Goal: Task Accomplishment & Management: Use online tool/utility

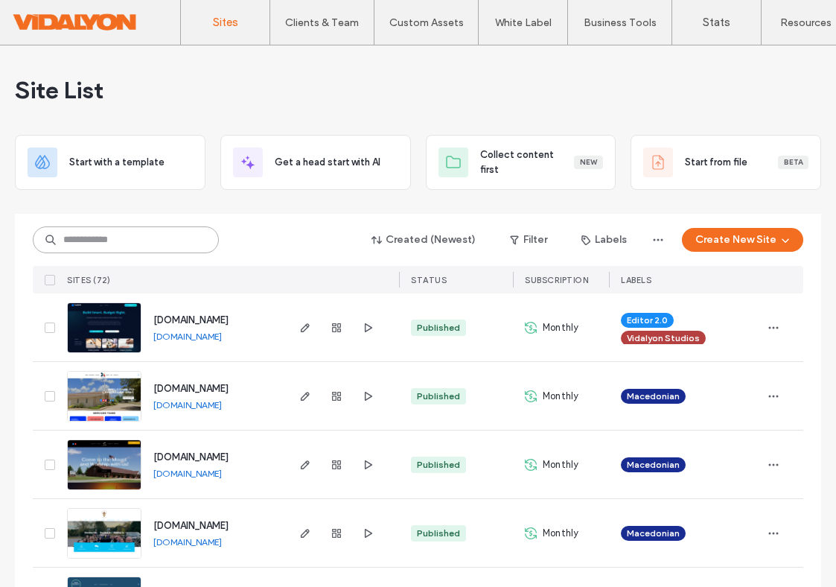
click at [157, 238] on input at bounding box center [126, 239] width 186 height 27
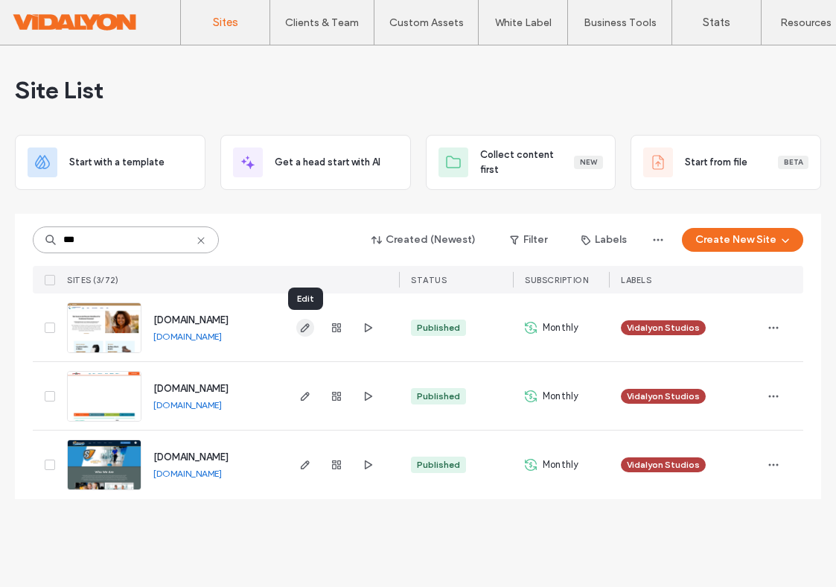
type input "***"
click at [303, 329] on icon "button" at bounding box center [305, 328] width 12 height 12
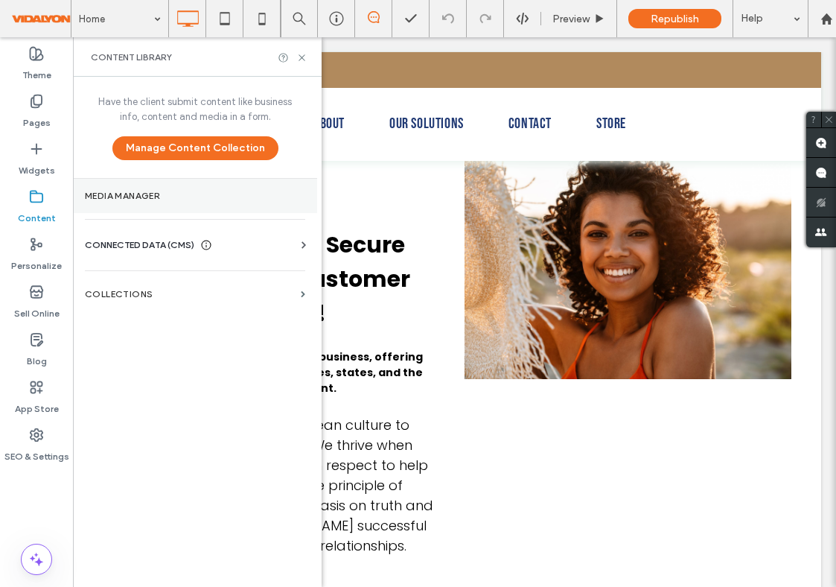
click at [200, 193] on label "Media Manager" at bounding box center [195, 196] width 220 height 10
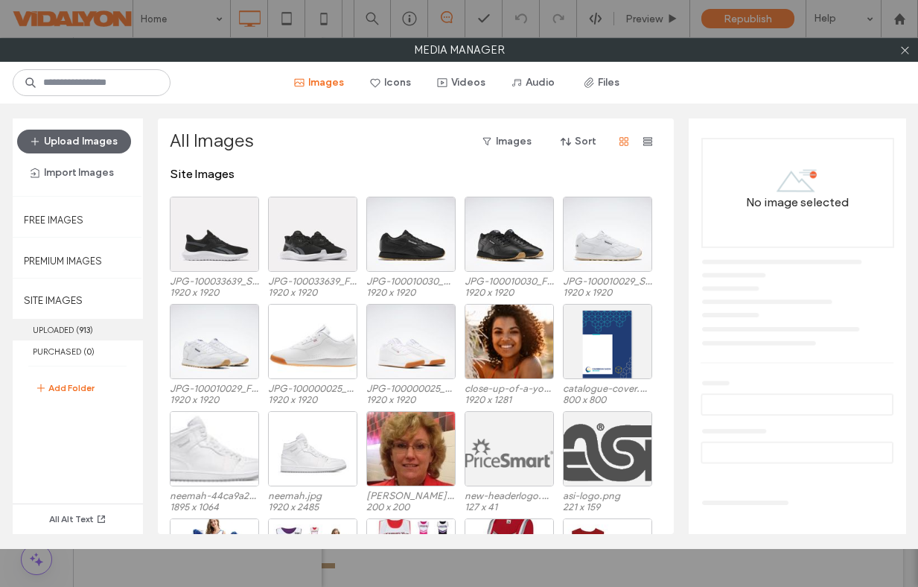
click at [59, 326] on label "UPLOADED ( 913 )" at bounding box center [78, 330] width 130 height 22
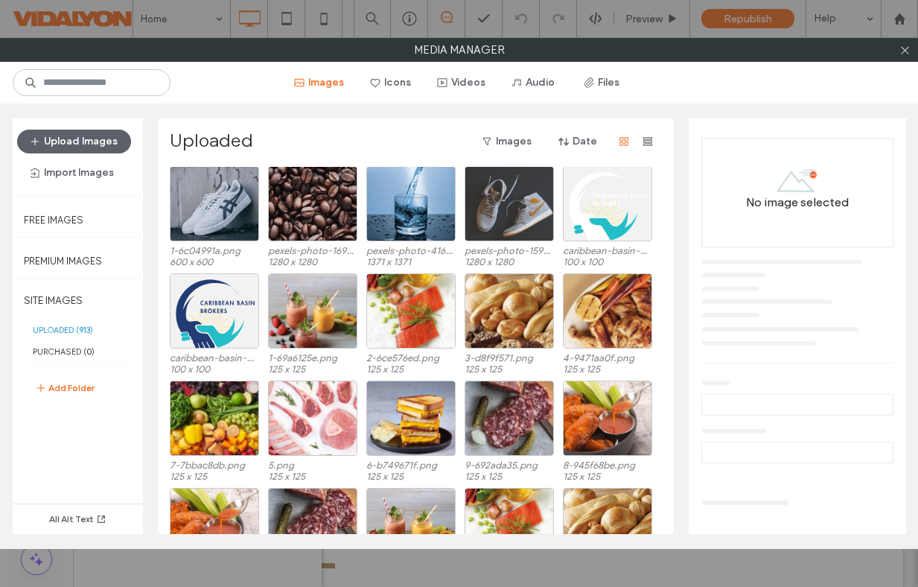
scroll to position [18111, 0]
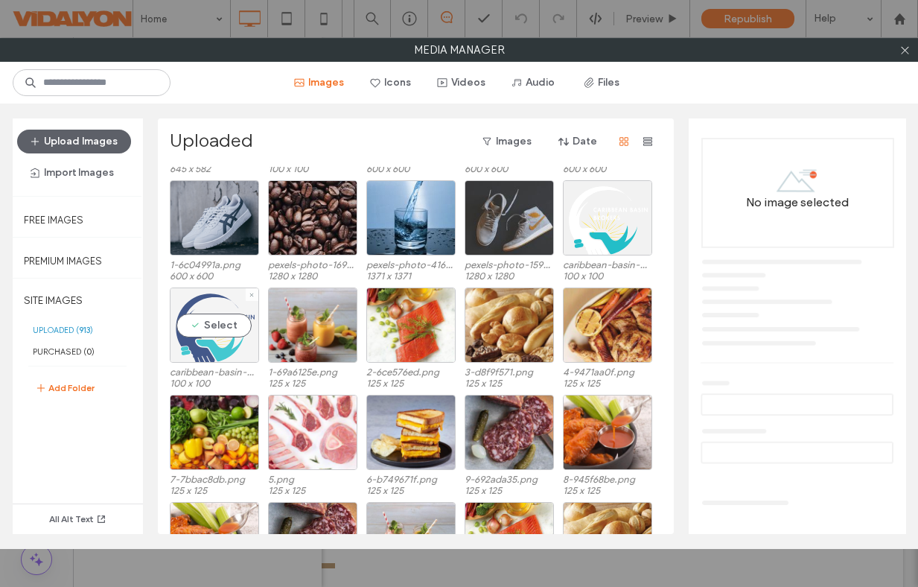
click at [215, 327] on div "Select" at bounding box center [214, 324] width 89 height 75
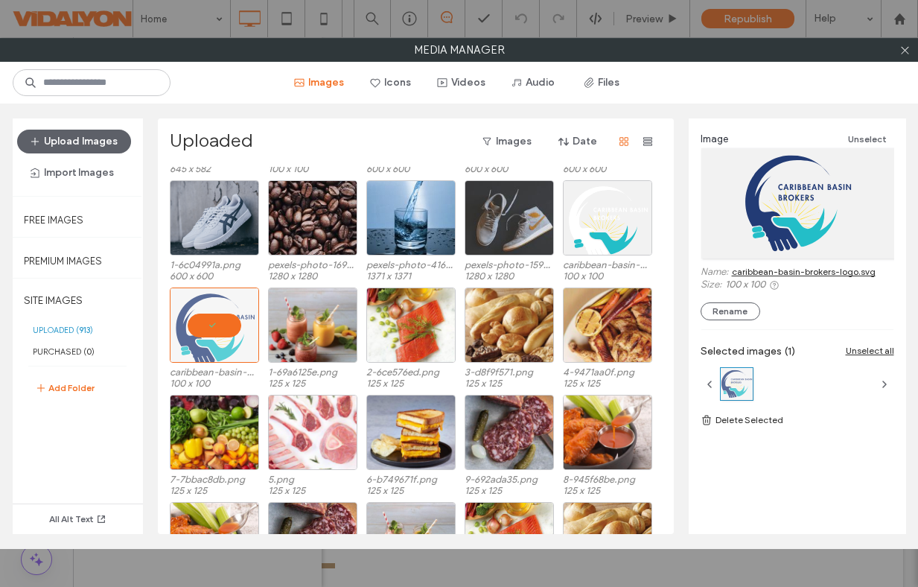
click at [836, 267] on link "caribbean-basin-brokers-logo.svg" at bounding box center [804, 271] width 144 height 11
